Goal: Task Accomplishment & Management: Manage account settings

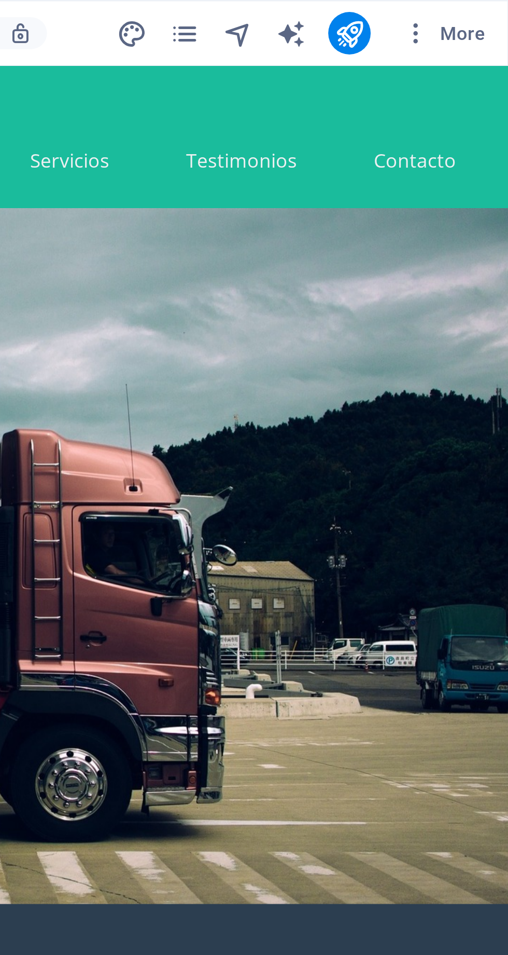
click at [491, 12] on span "More" at bounding box center [483, 13] width 33 height 10
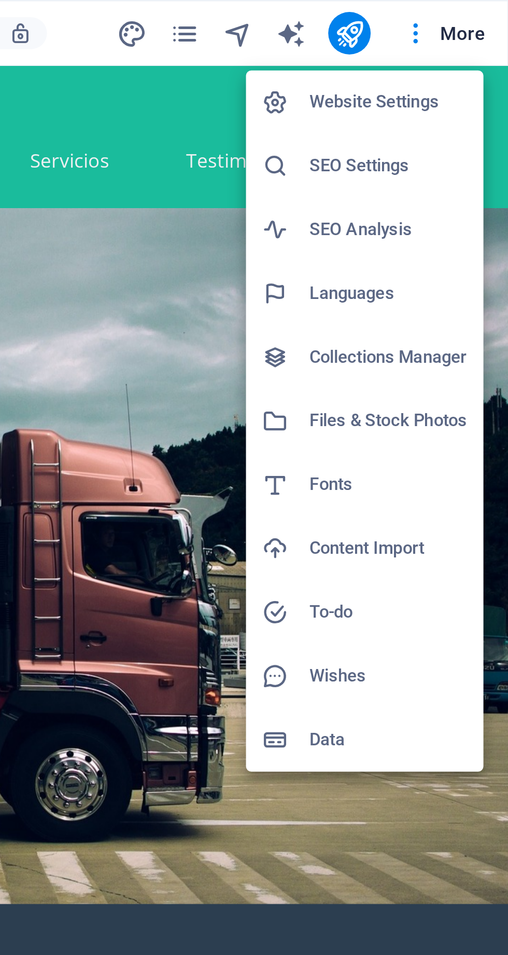
click at [471, 16] on div at bounding box center [254, 477] width 508 height 955
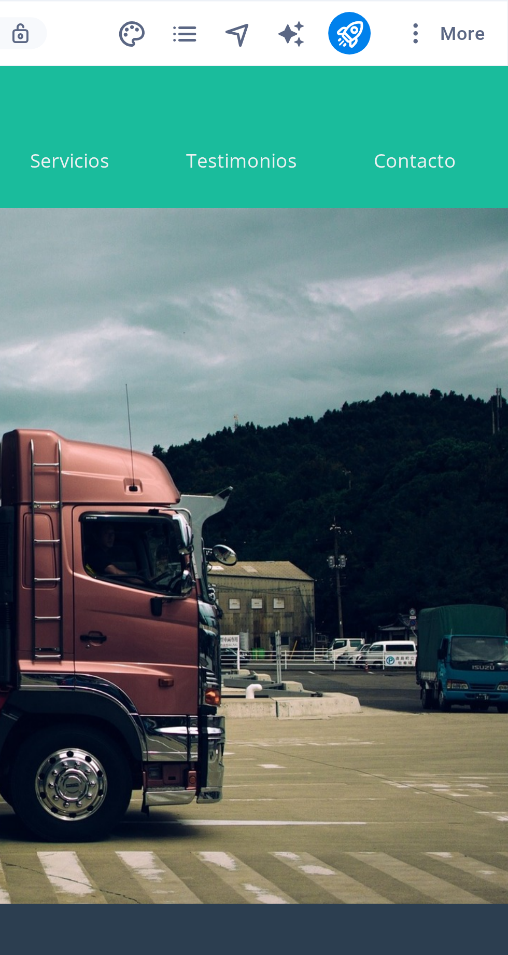
click at [450, 18] on icon "publish" at bounding box center [446, 13] width 12 height 12
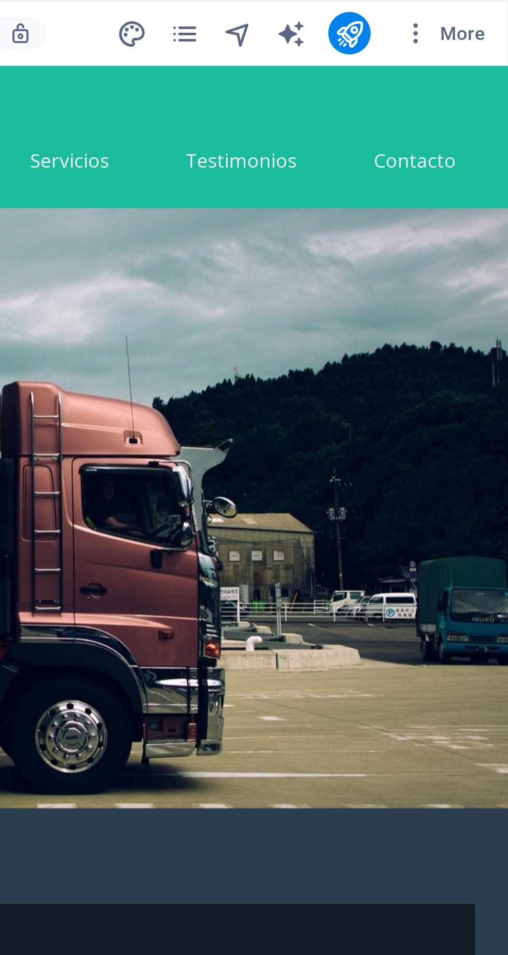
click at [426, 17] on icon "text_generator" at bounding box center [423, 13] width 12 height 12
select select "English"
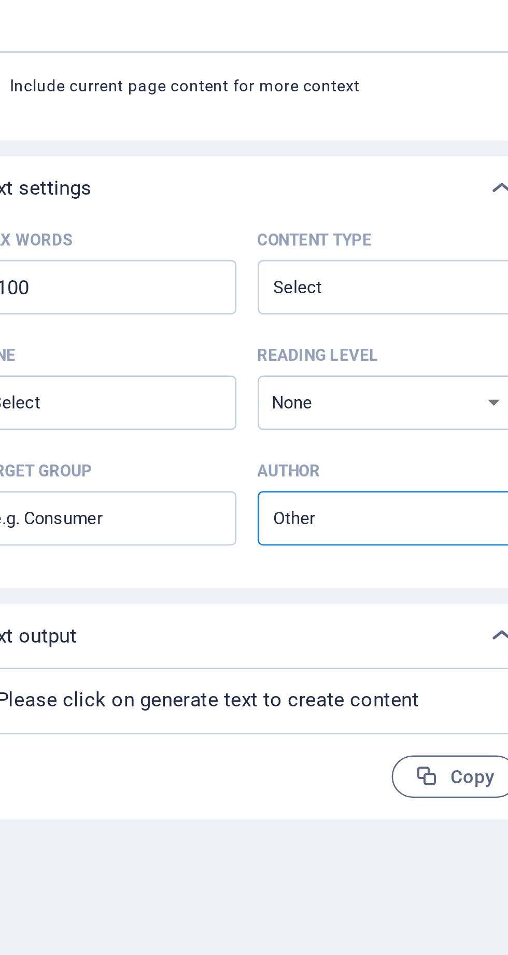
type textarea "x"
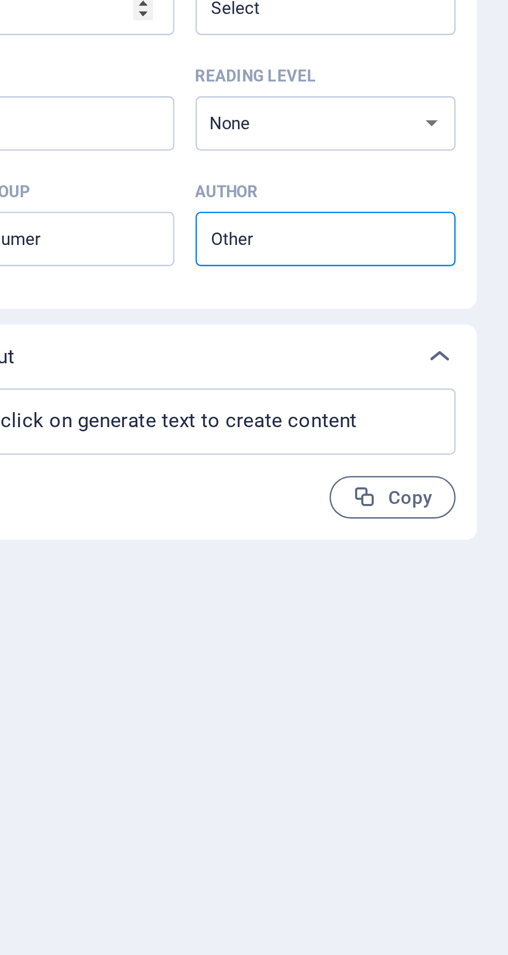
type textarea "x"
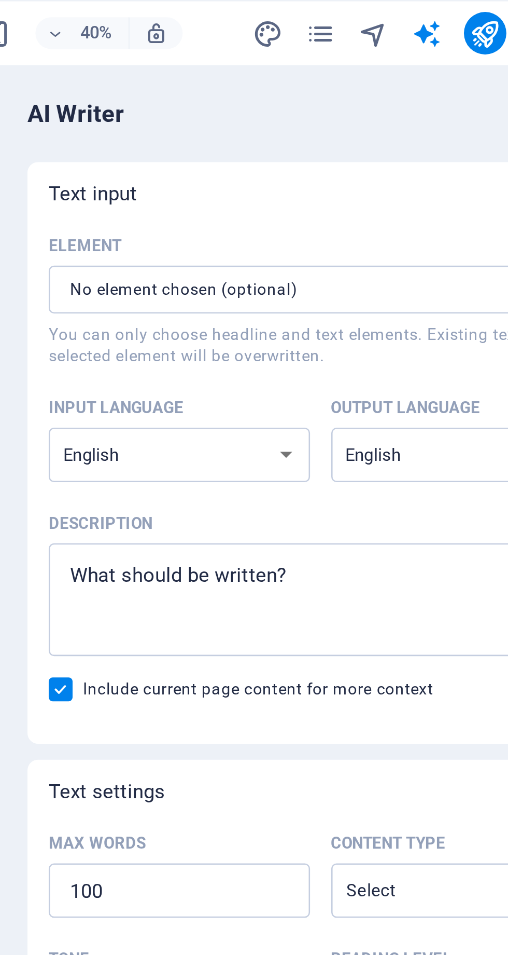
click at [371, 179] on select "Albanian Arabic Armenian Awadhi Azerbaijani Bashkir Basque Belarusian Bengali B…" at bounding box center [327, 177] width 102 height 21
select select "Spanish"
click at [276, 167] on select "Albanian Arabic Armenian Awadhi Azerbaijani Bashkir Basque Belarusian Bengali B…" at bounding box center [327, 177] width 102 height 21
click at [426, 184] on select "Albanian Arabic Armenian Awadhi Azerbaijani Bashkir Basque Belarusian Bengali B…" at bounding box center [437, 177] width 102 height 21
select select "Spanish"
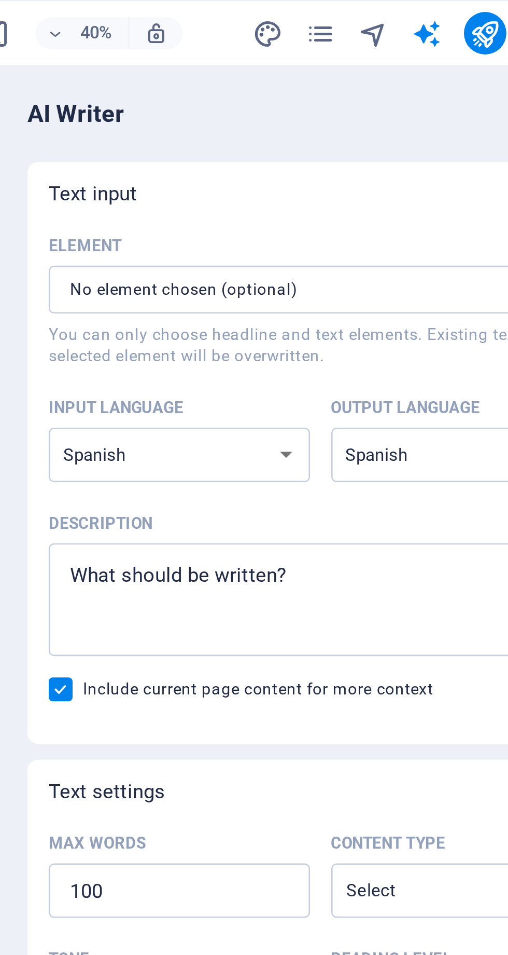
click at [386, 167] on select "Albanian Arabic Armenian Awadhi Azerbaijani Bashkir Basque Belarusian Bengali B…" at bounding box center [437, 177] width 102 height 21
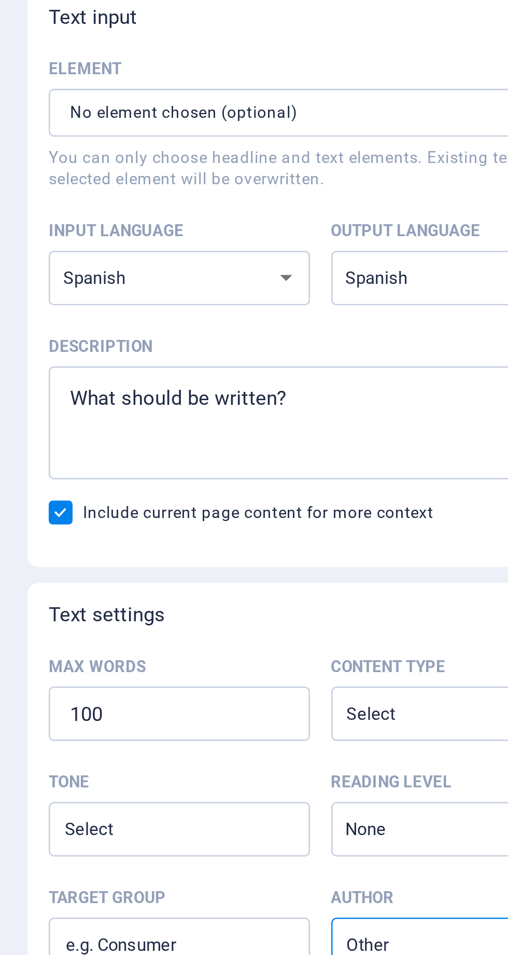
click at [292, 111] on input "Element ​ You can only choose headline and text elements. Existing text in the …" at bounding box center [368, 113] width 185 height 19
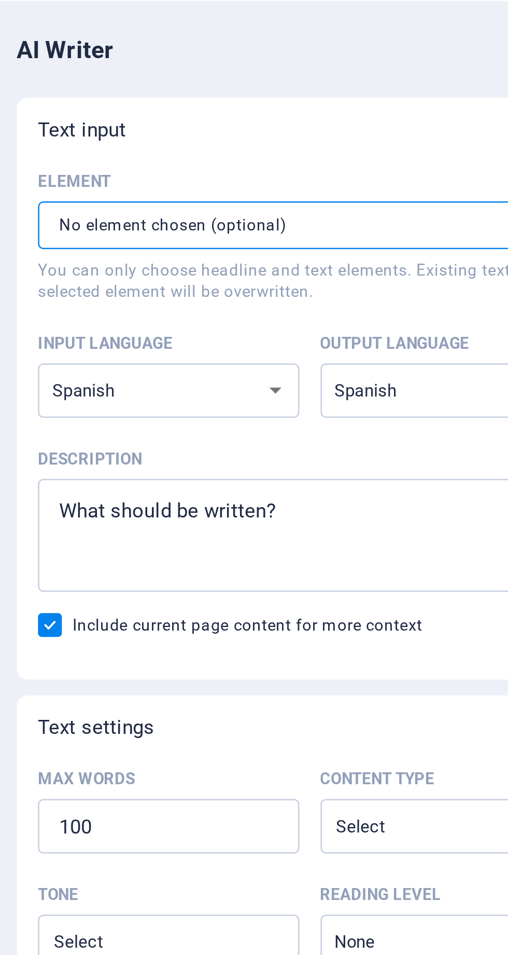
type textarea "x"
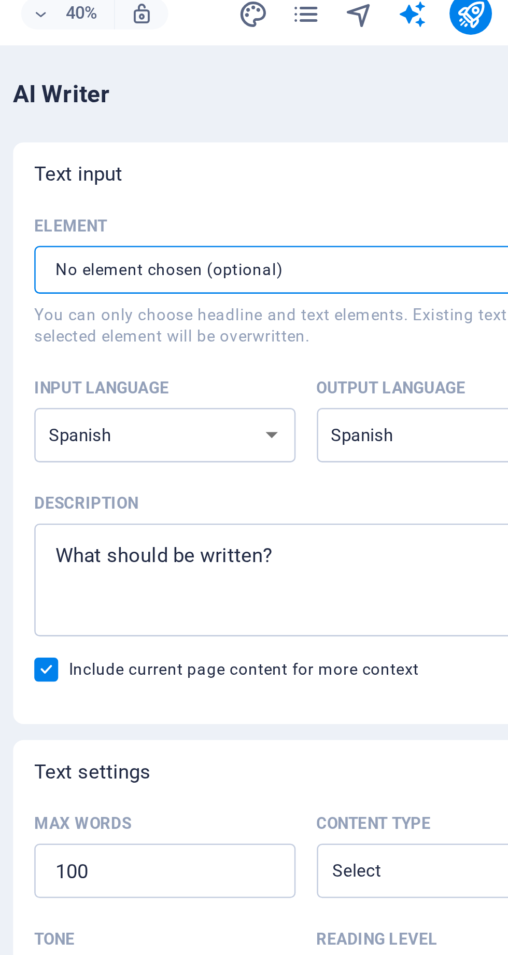
type textarea "x"
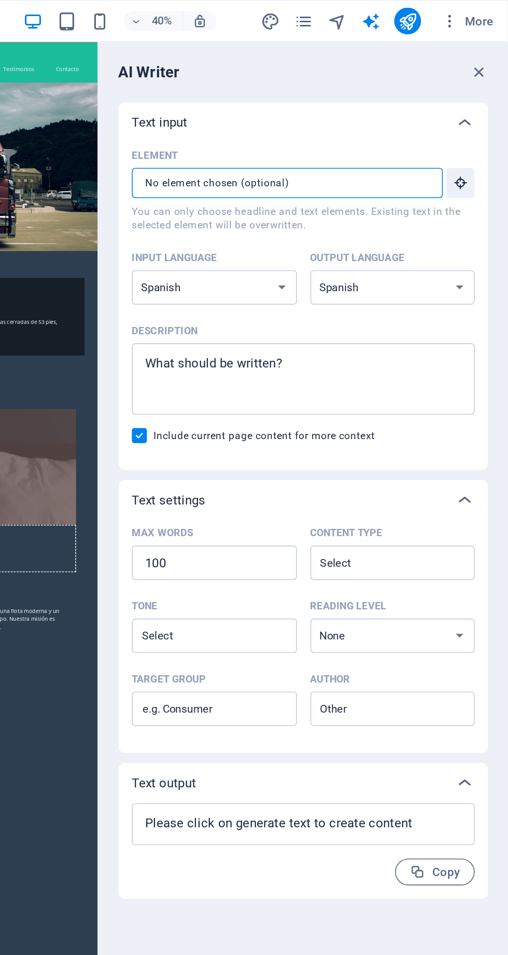
click at [495, 44] on icon "button" at bounding box center [490, 44] width 11 height 11
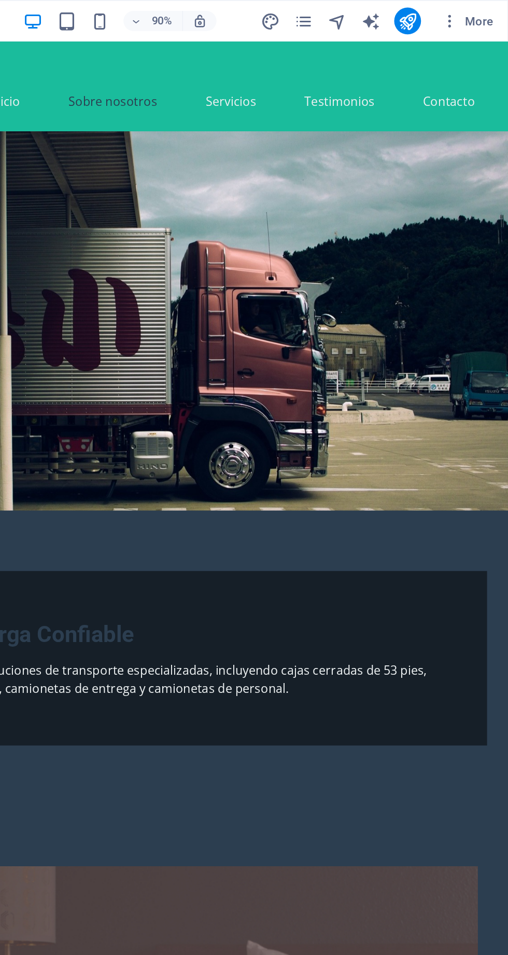
click at [380, 15] on icon "pages" at bounding box center [382, 13] width 12 height 12
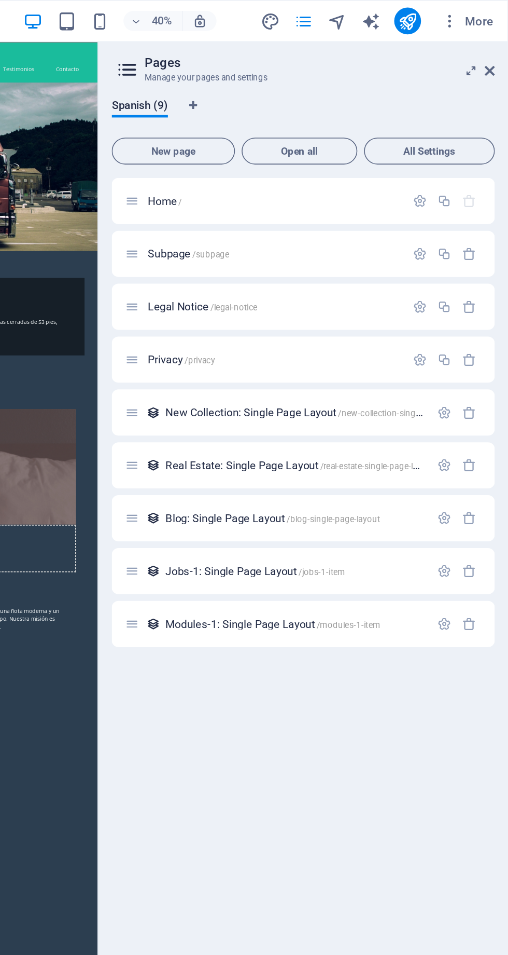
click at [453, 126] on icon "button" at bounding box center [453, 124] width 9 height 9
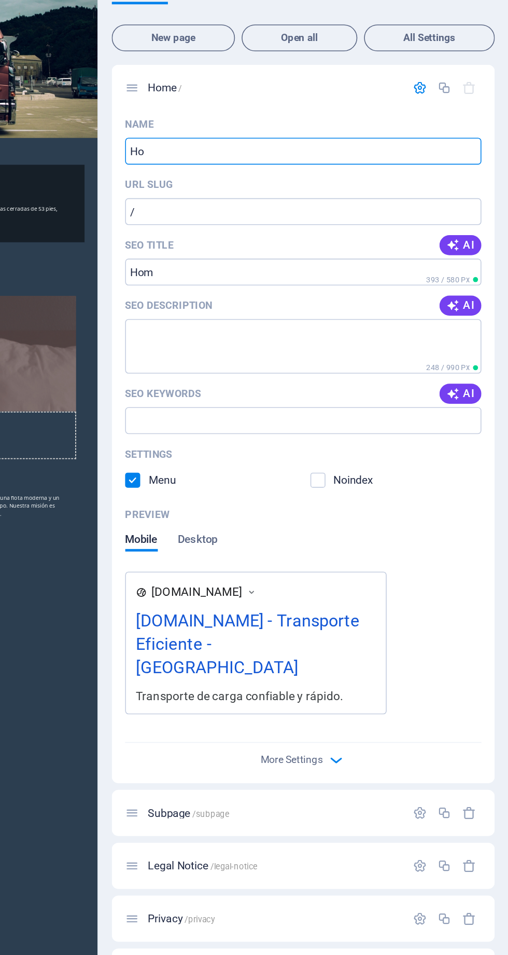
type input "H"
type input "I"
type input "/i"
type input "INICIO"
type input "/inicio"
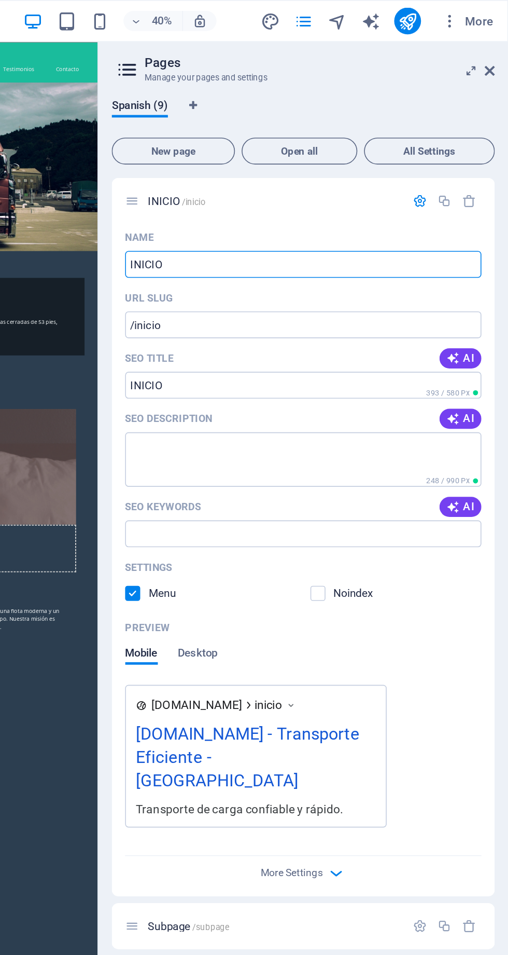
type input "INICIO"
click at [272, 48] on icon at bounding box center [273, 43] width 16 height 15
click at [498, 46] on icon at bounding box center [497, 43] width 6 height 8
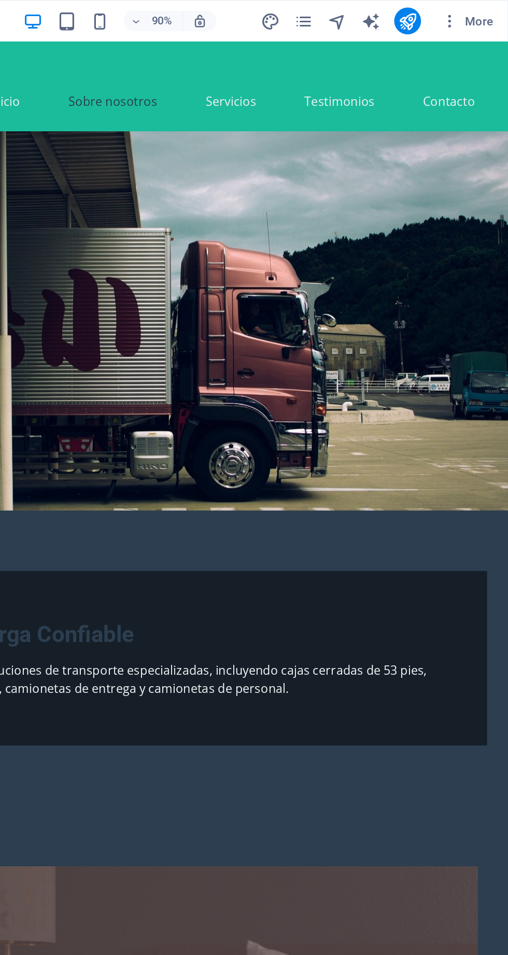
click at [384, 16] on icon "pages" at bounding box center [382, 13] width 12 height 12
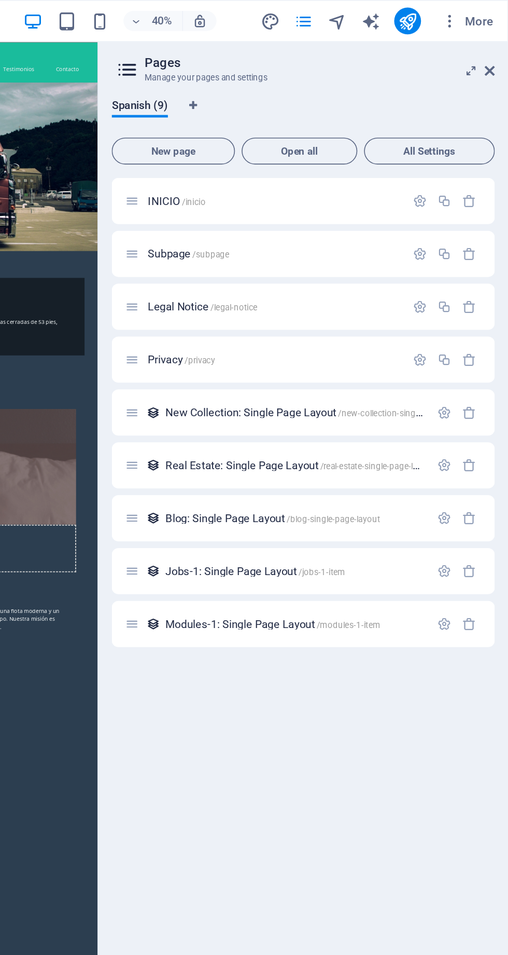
click at [270, 43] on icon at bounding box center [273, 43] width 16 height 15
click at [271, 45] on icon at bounding box center [273, 43] width 16 height 15
click at [497, 47] on icon at bounding box center [497, 43] width 6 height 8
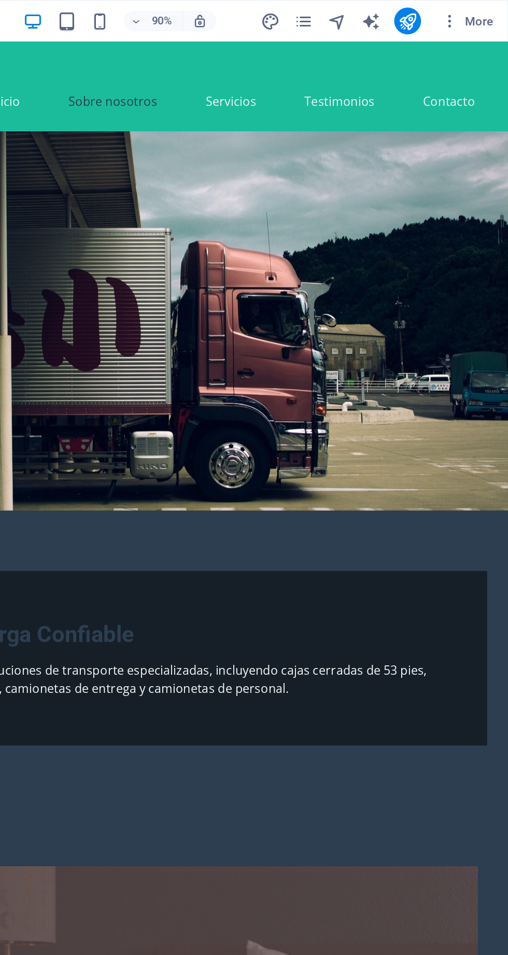
click at [361, 15] on icon "design" at bounding box center [361, 13] width 12 height 12
select select "px"
select select "200"
select select "px"
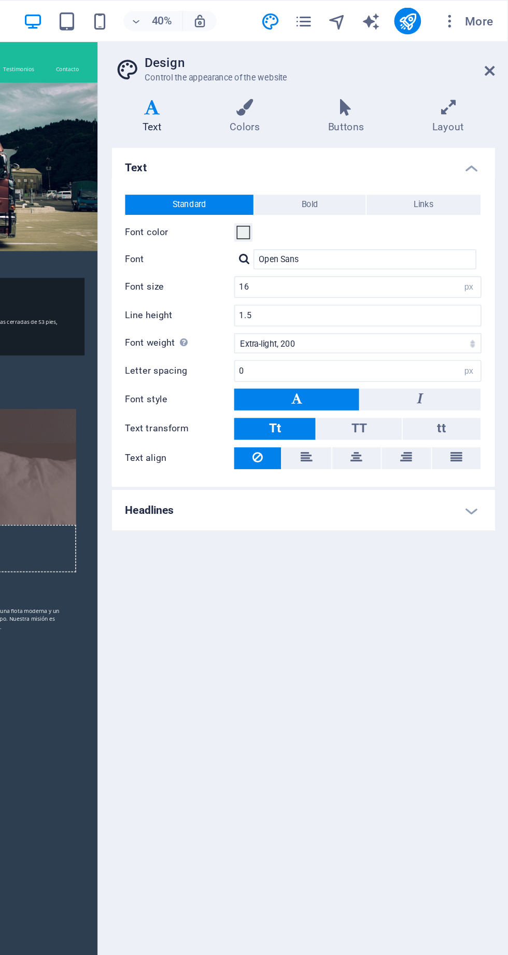
click at [341, 70] on icon at bounding box center [345, 66] width 57 height 10
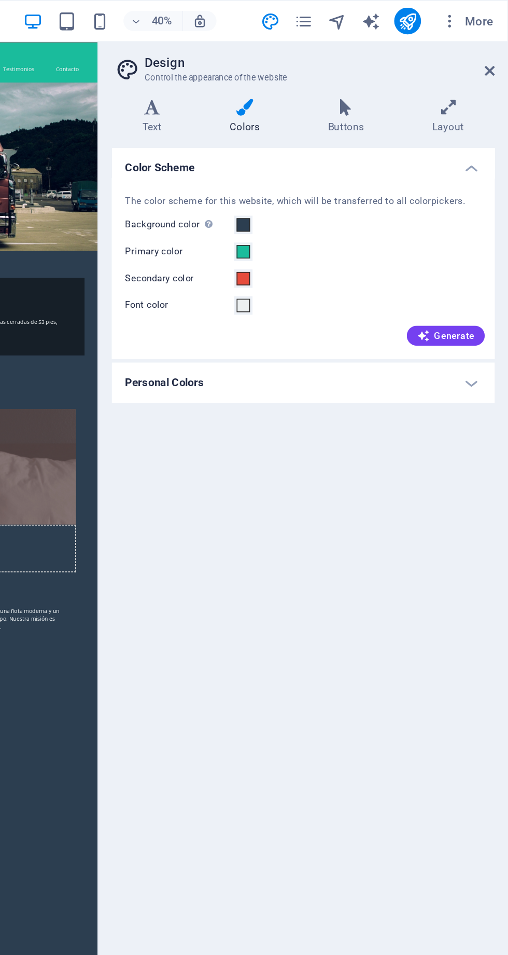
click at [411, 72] on h4 "Buttons" at bounding box center [410, 72] width 64 height 22
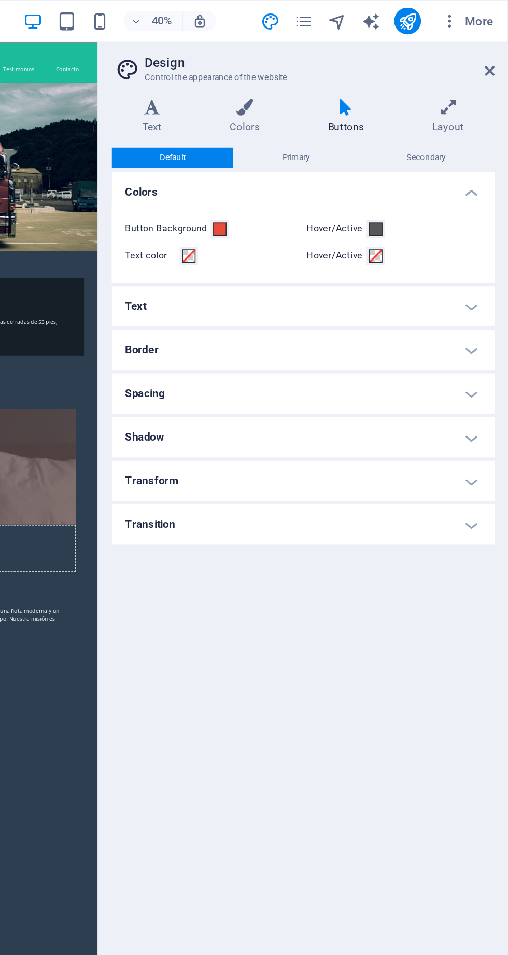
click at [486, 17] on span "More" at bounding box center [483, 13] width 33 height 10
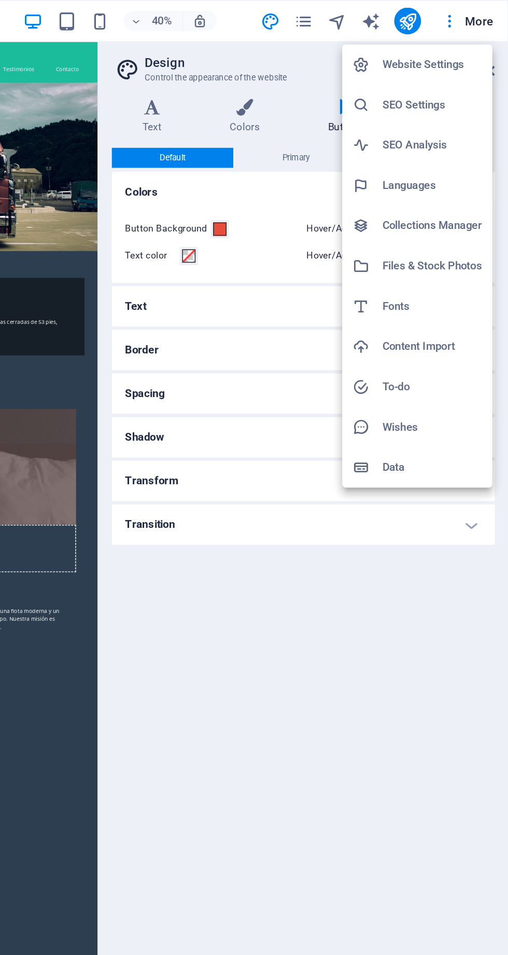
click at [431, 44] on h6 "Website Settings" at bounding box center [462, 40] width 62 height 12
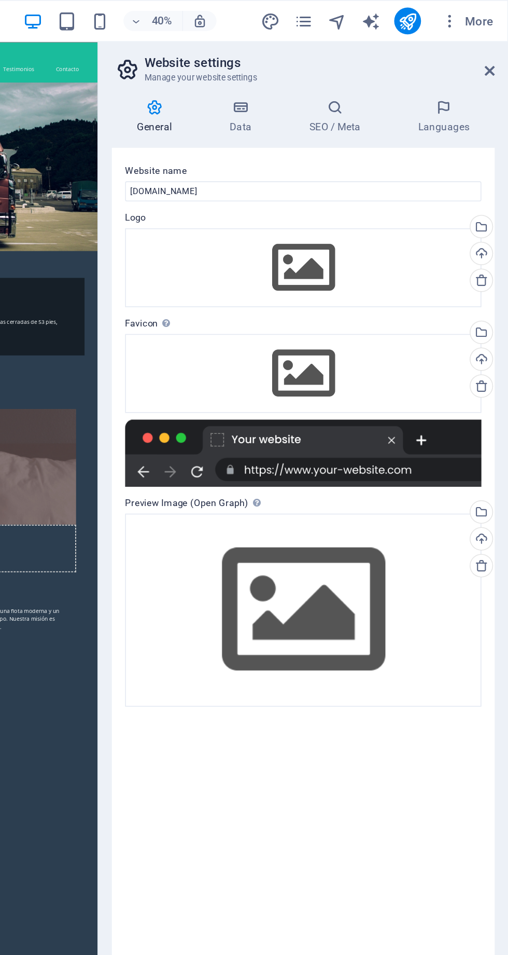
click at [297, 194] on div "Set the favicon of your website here. A favicon is a small icon shown in the br…" at bounding box center [327, 167] width 83 height 54
click at [491, 137] on div "Select files from the file manager, stock photos, or upload file(s)" at bounding box center [491, 141] width 16 height 16
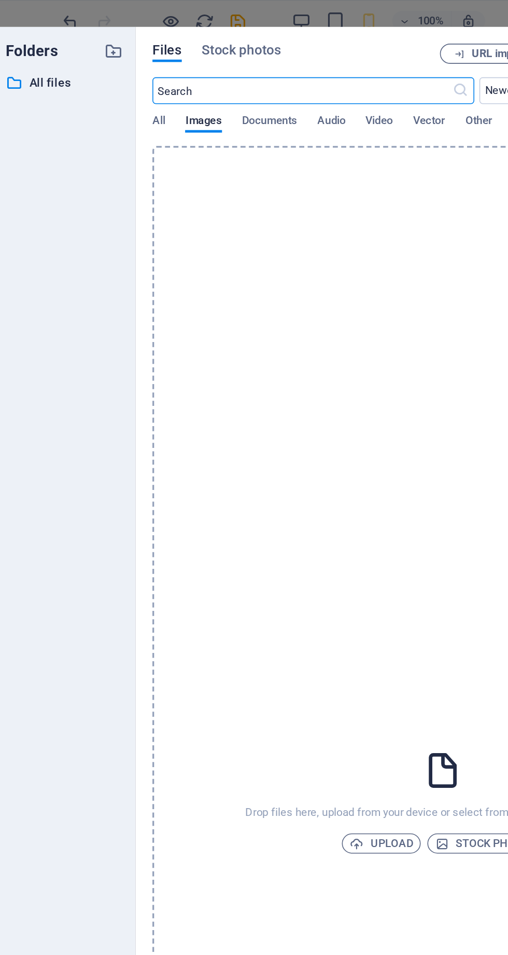
click at [40, 52] on icon at bounding box center [36, 51] width 10 height 10
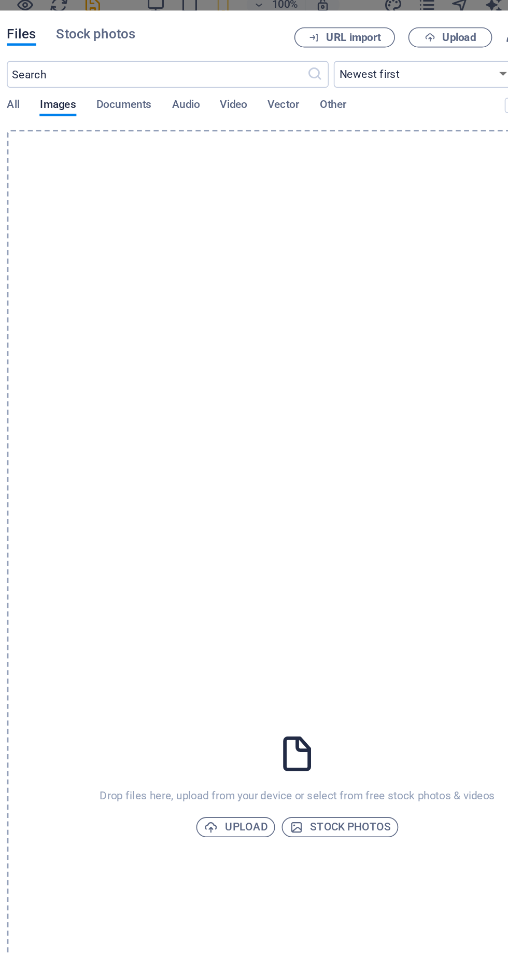
click at [331, 528] on span "Stock photos" at bounding box center [328, 521] width 63 height 12
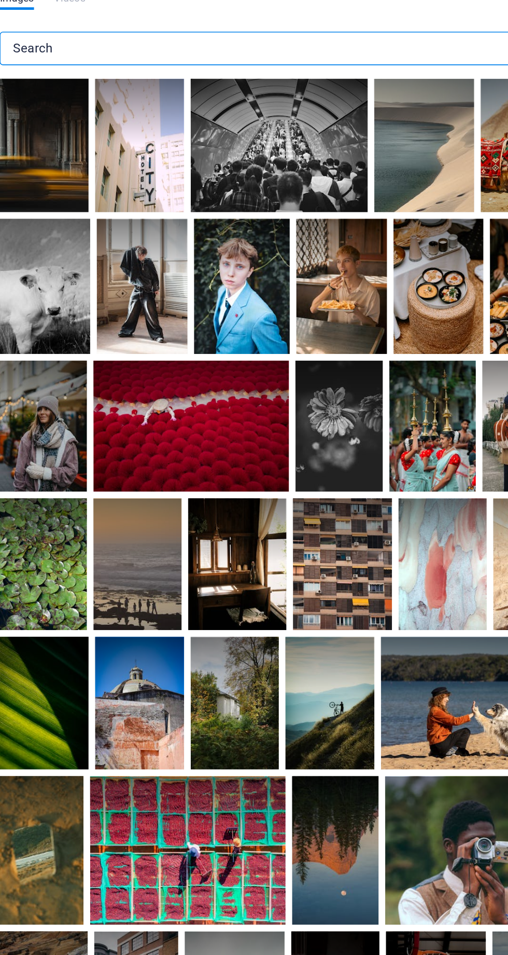
click at [146, 84] on input "text" at bounding box center [293, 83] width 342 height 21
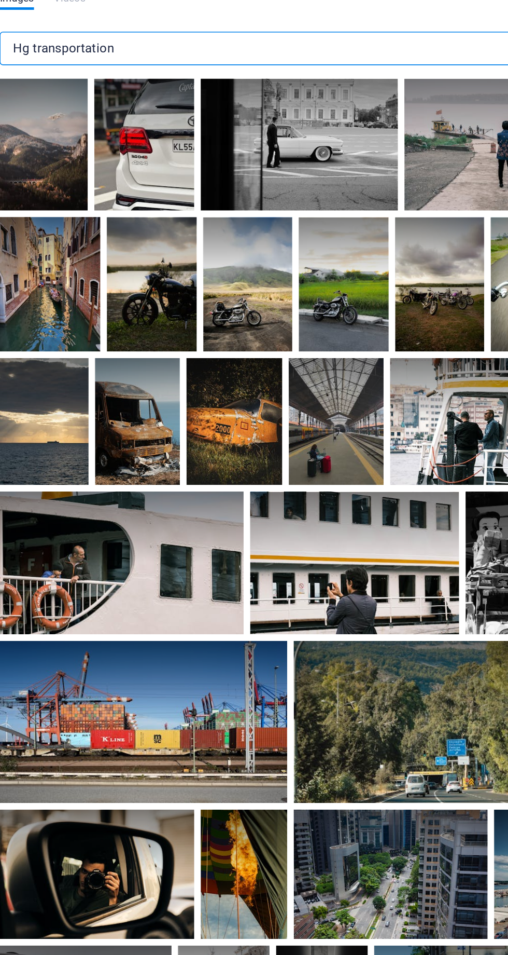
click at [215, 81] on input "Hg transportation" at bounding box center [293, 83] width 342 height 21
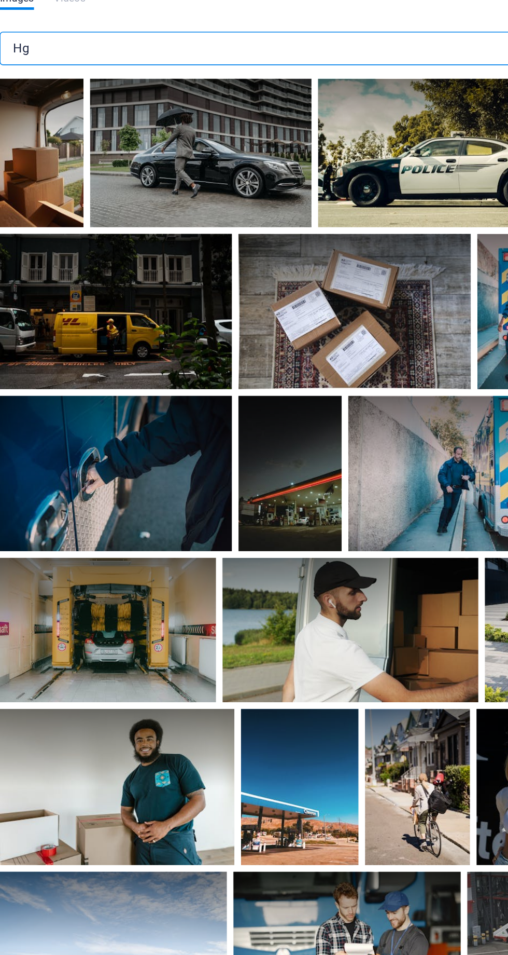
type input "H"
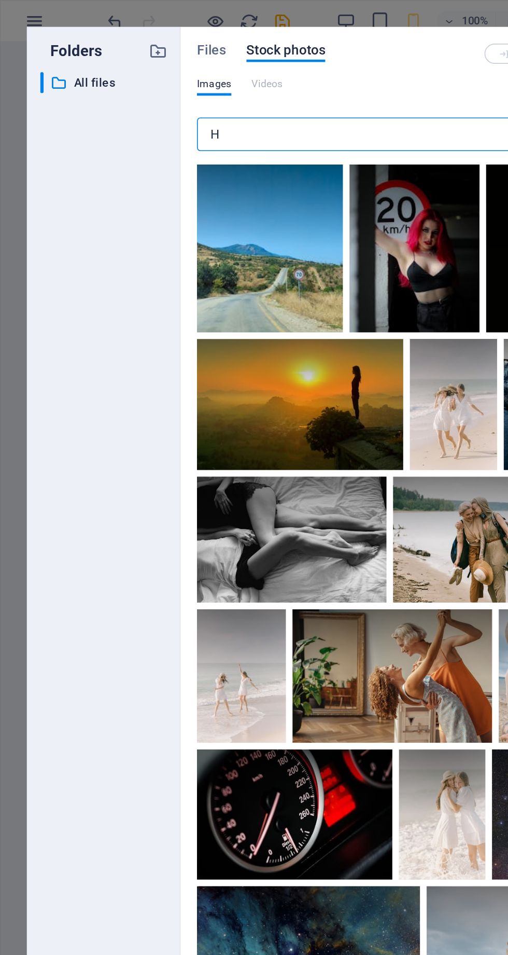
click at [135, 32] on span "Files" at bounding box center [131, 31] width 18 height 12
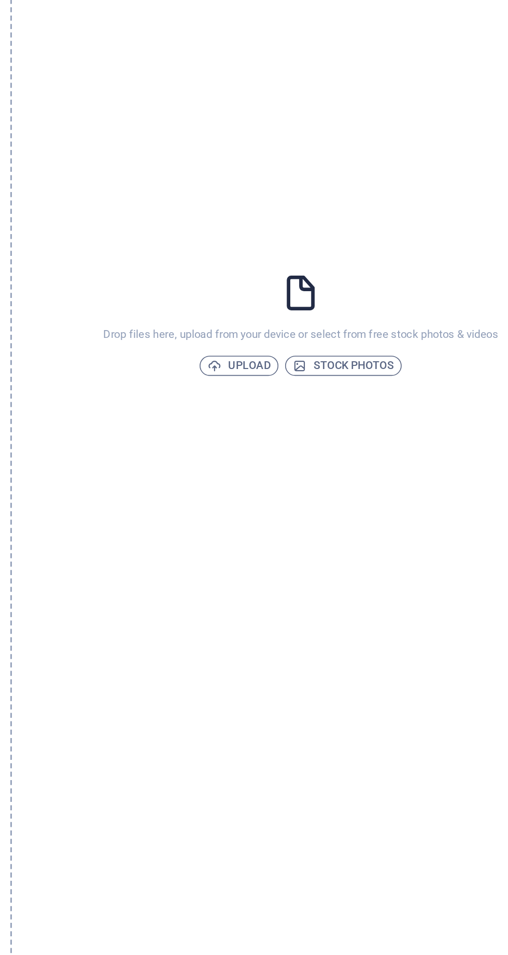
click at [253, 522] on span "Upload" at bounding box center [263, 521] width 39 height 12
click at [259, 524] on span "Upload" at bounding box center [263, 521] width 39 height 12
